Goal: Information Seeking & Learning: Compare options

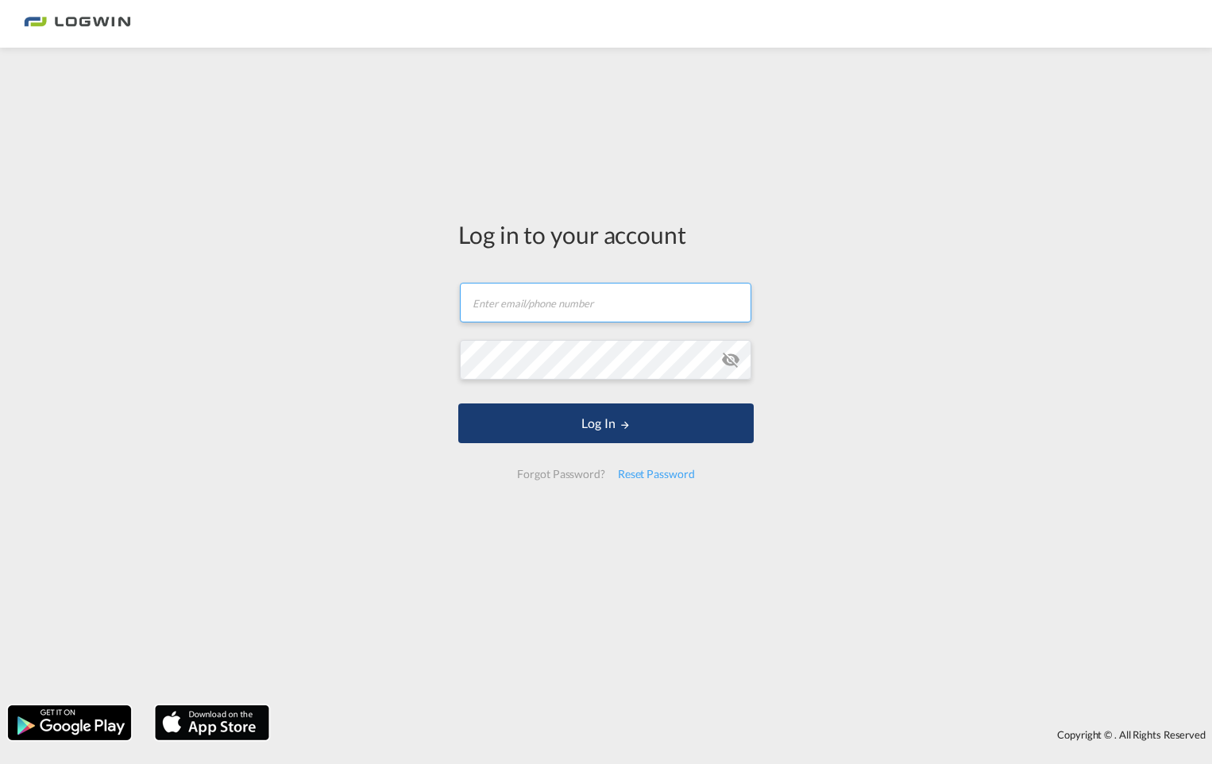
type input "[EMAIL_ADDRESS][PERSON_NAME][DOMAIN_NAME]"
click at [629, 426] on md-icon "LOGIN" at bounding box center [625, 424] width 11 height 11
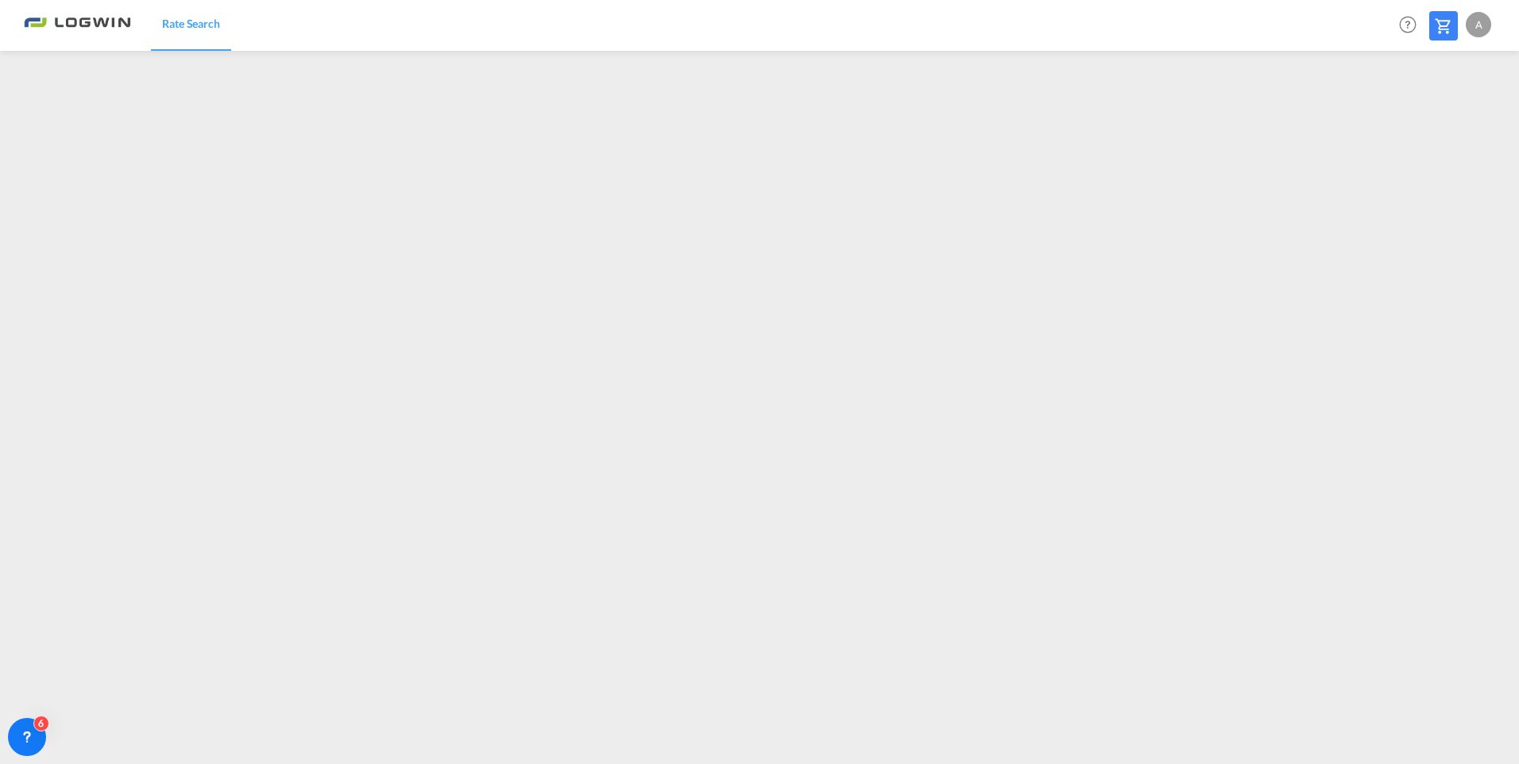
click at [1211, 29] on div "A" at bounding box center [1478, 24] width 25 height 25
click at [1211, 68] on button "My Profile" at bounding box center [1459, 70] width 103 height 32
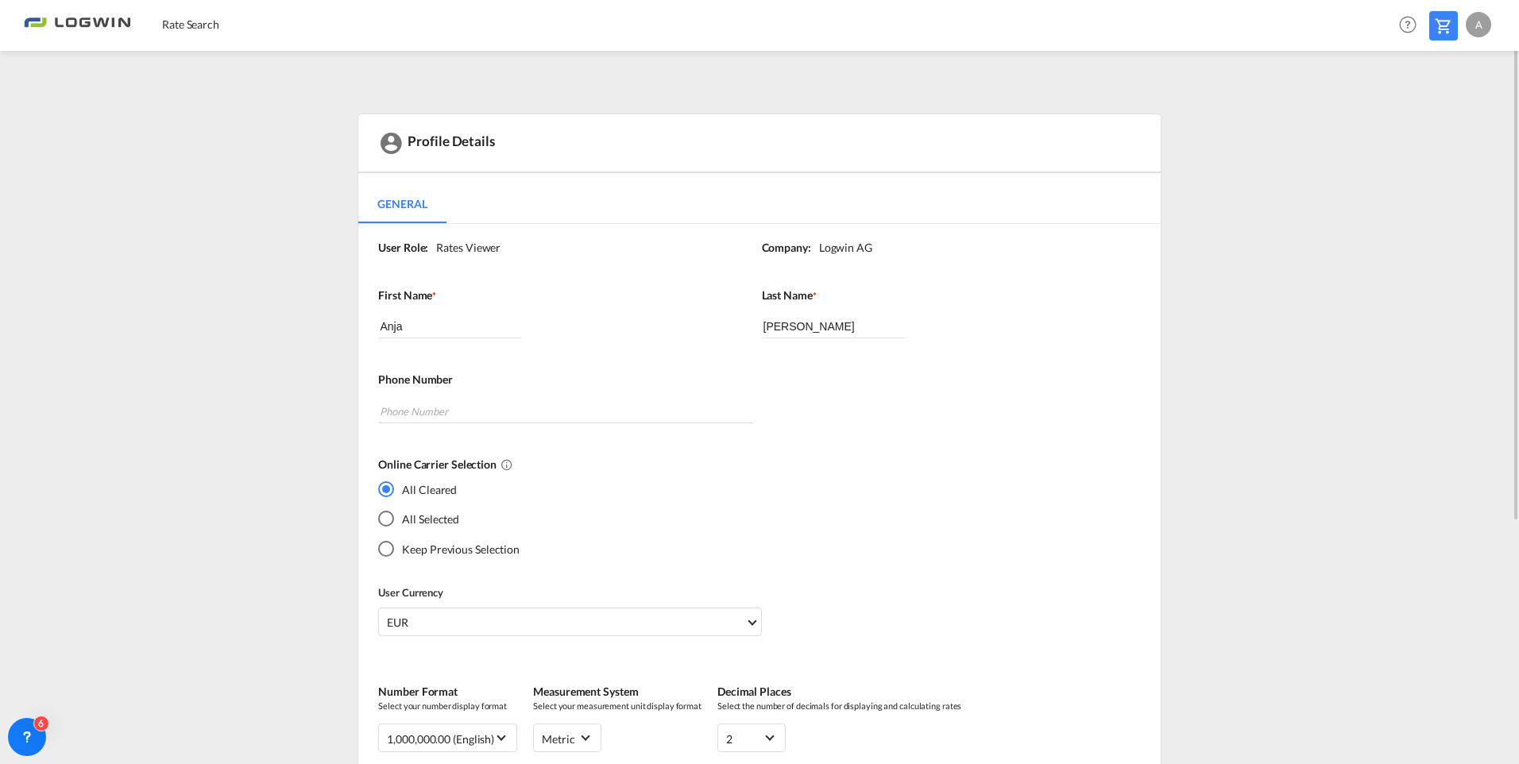
click at [189, 485] on div "Profile Details General General User Role: Rates Viewer Company: [PERSON_NAME] …" at bounding box center [759, 586] width 1255 height 945
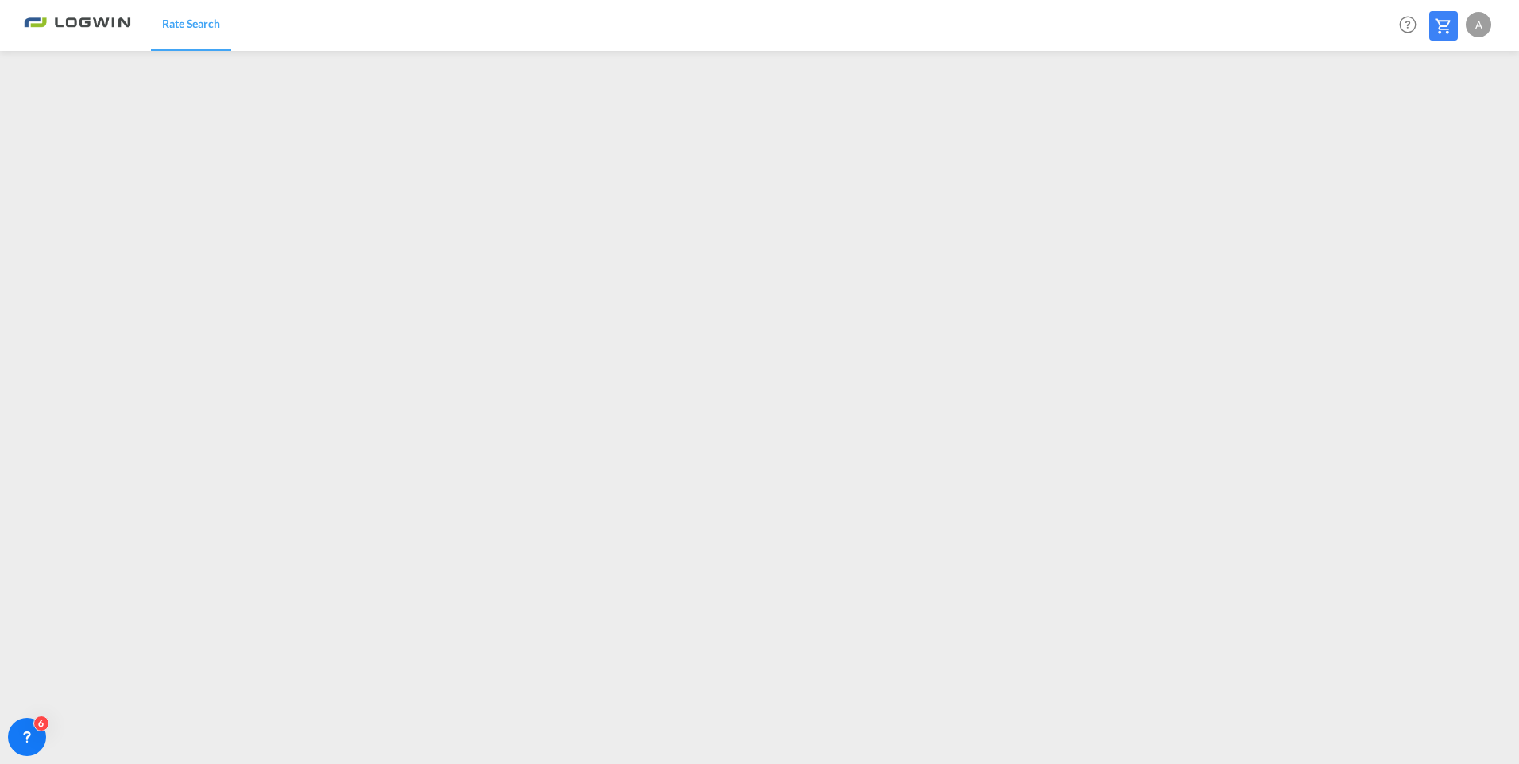
click at [183, 25] on span "Rate Search" at bounding box center [191, 24] width 58 height 14
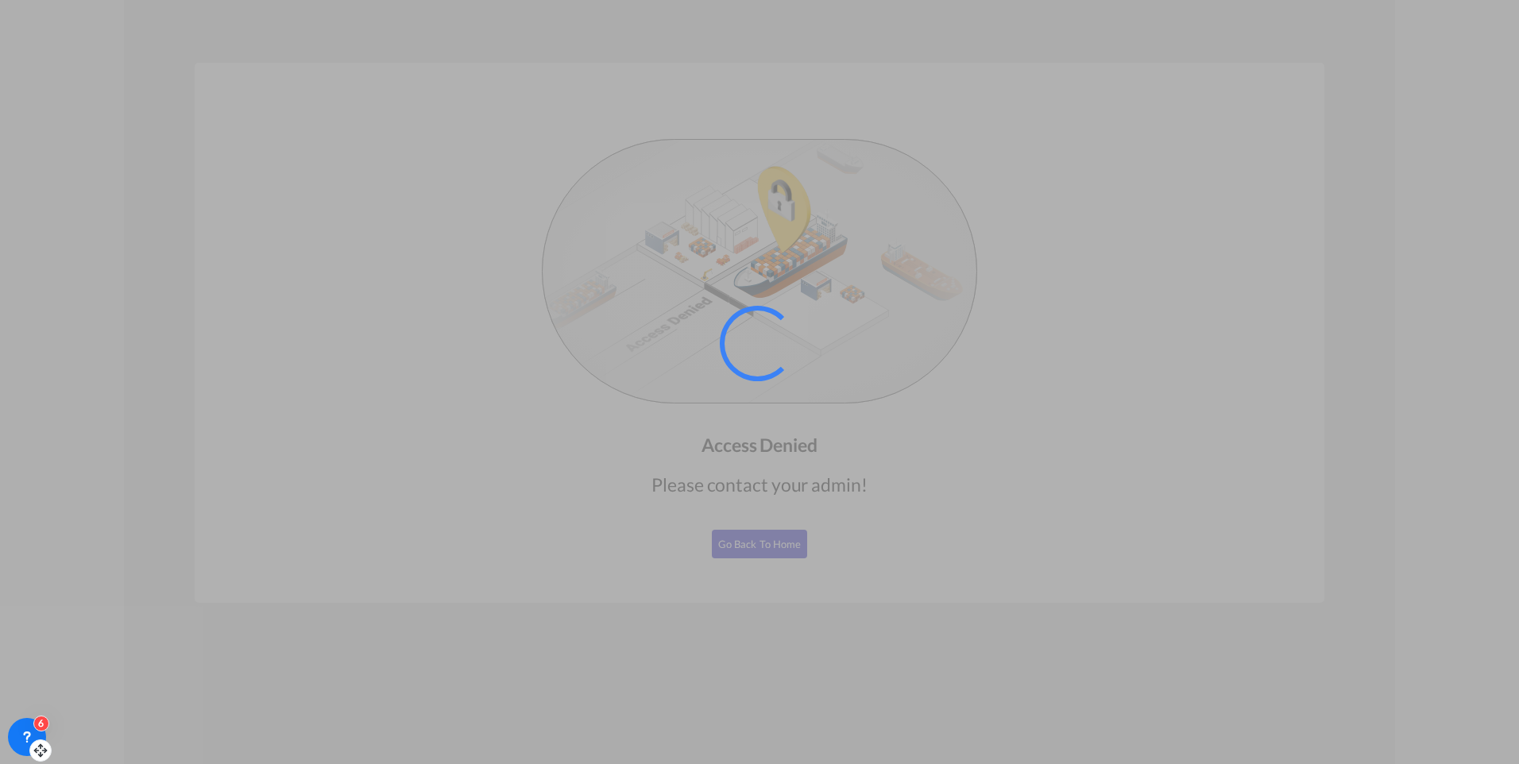
click at [35, 737] on div "6" at bounding box center [27, 737] width 38 height 38
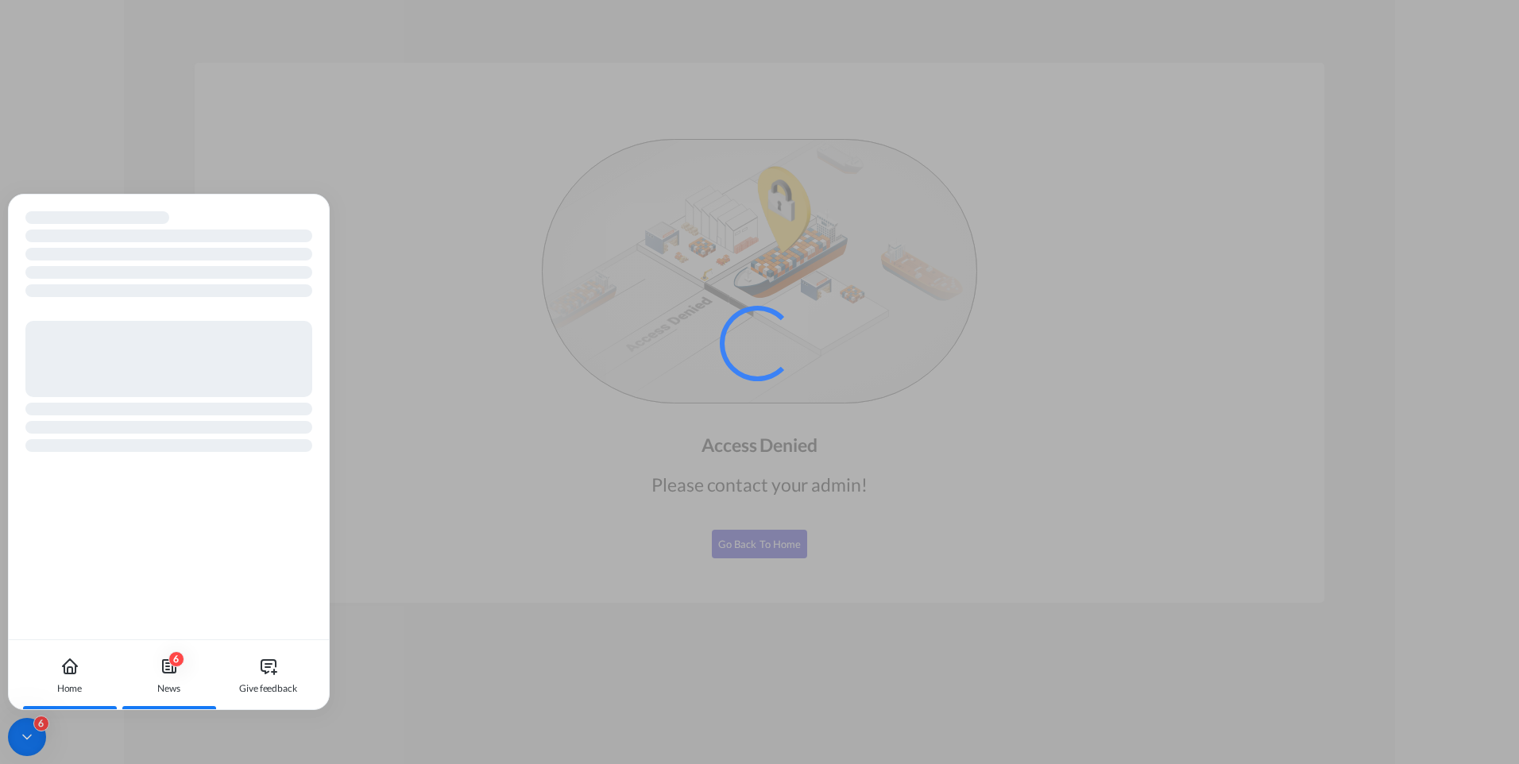
click at [157, 674] on div "6 News" at bounding box center [169, 675] width 88 height 70
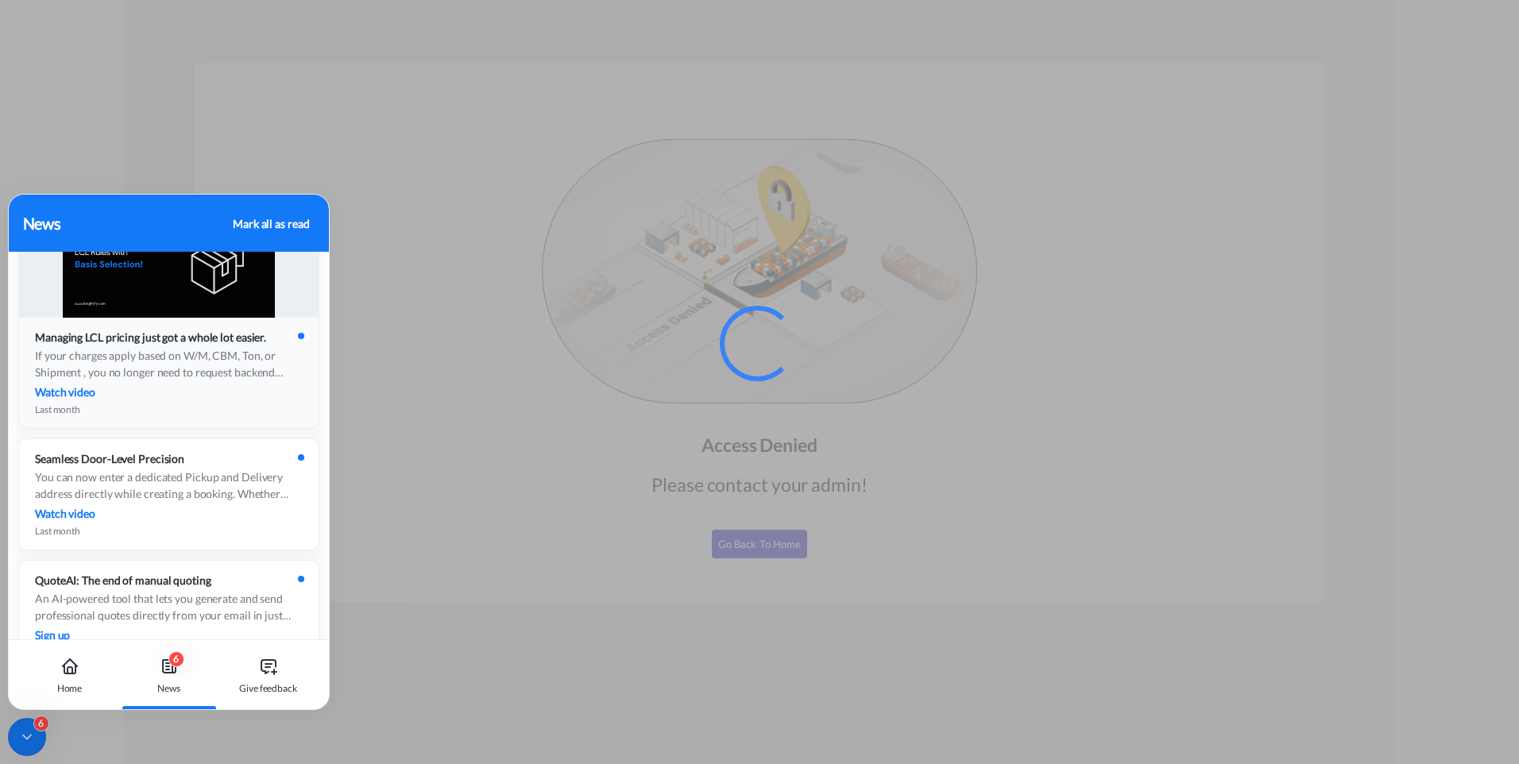
scroll to position [715, 0]
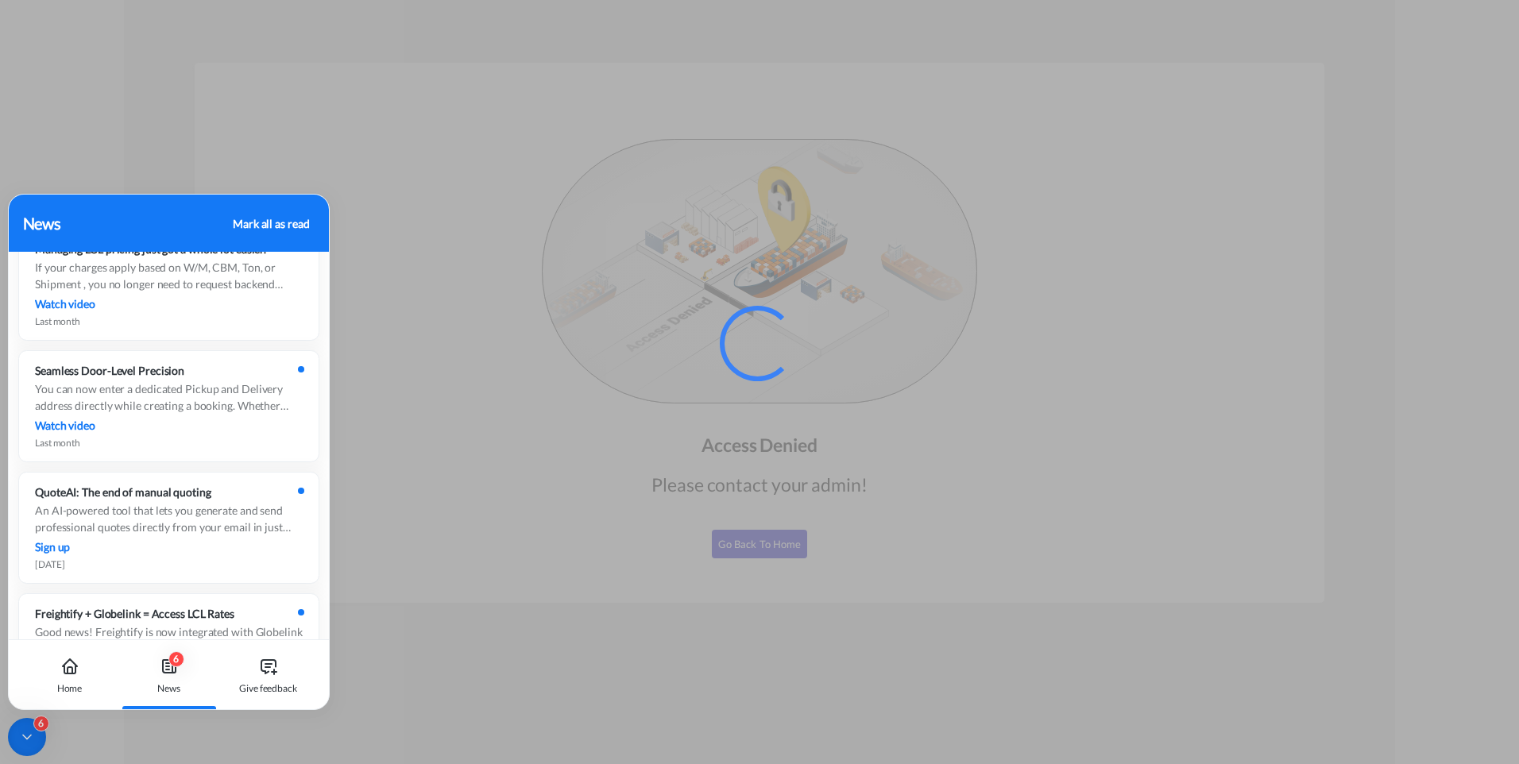
click at [169, 659] on div "6" at bounding box center [176, 659] width 16 height 16
click at [250, 224] on div "Mark all as read" at bounding box center [271, 223] width 76 height 17
click at [418, 667] on div at bounding box center [759, 382] width 1519 height 764
click at [185, 684] on div "News" at bounding box center [169, 675] width 88 height 70
click at [69, 679] on div "Home" at bounding box center [69, 675] width 88 height 70
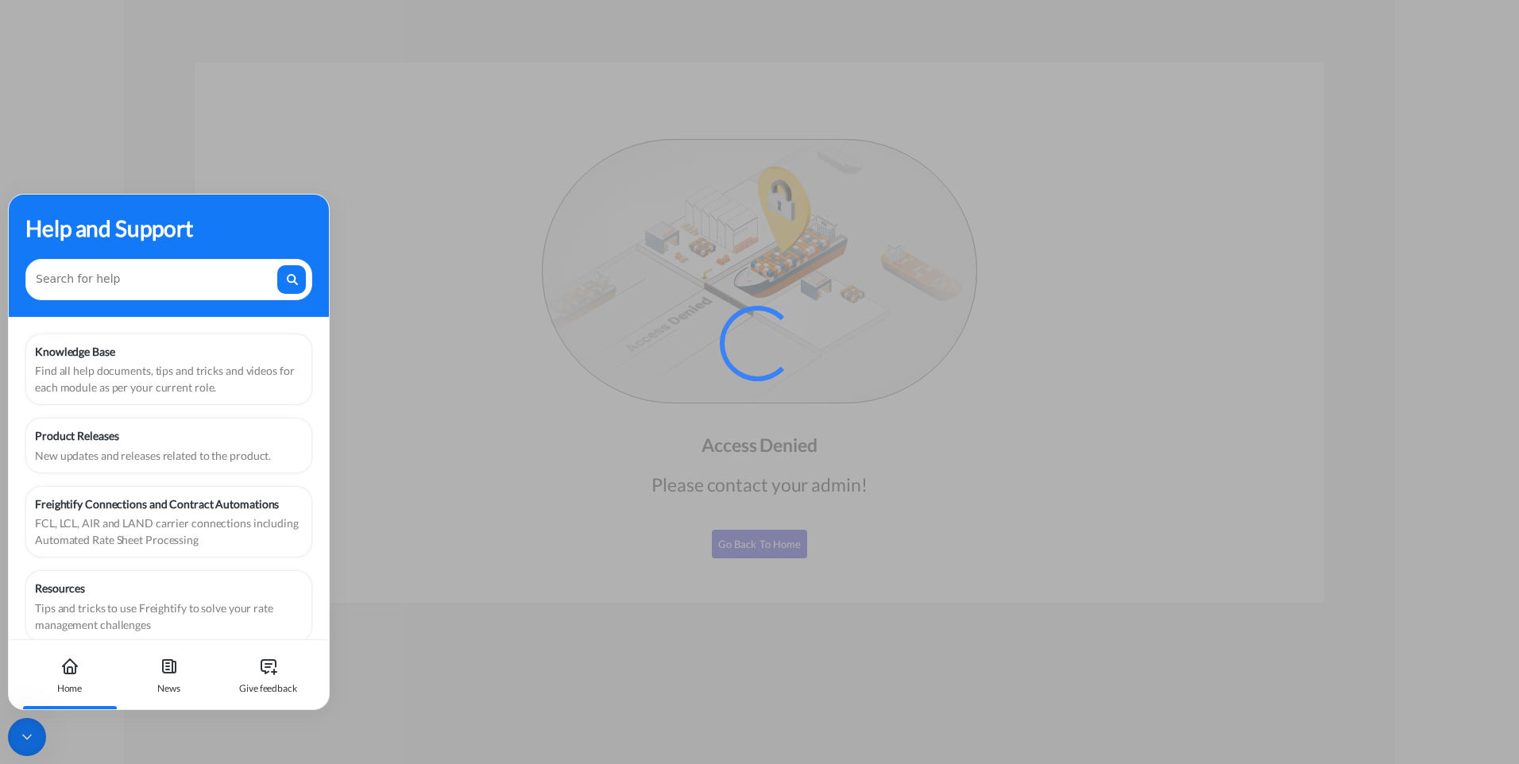
click at [19, 744] on icon at bounding box center [27, 737] width 16 height 16
